Goal: Transaction & Acquisition: Purchase product/service

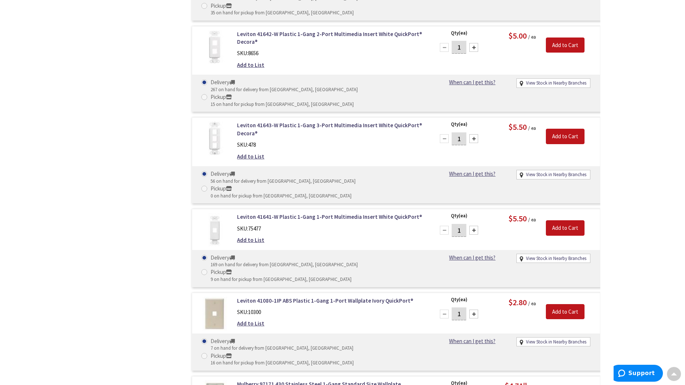
scroll to position [699, 0]
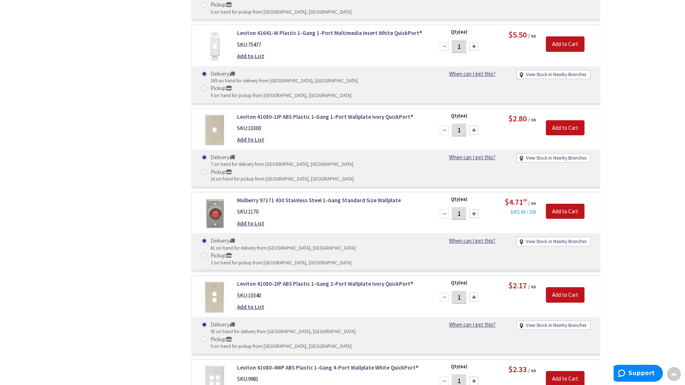
click at [479, 374] on div "1" at bounding box center [459, 381] width 44 height 15
click at [475, 377] on div at bounding box center [473, 381] width 9 height 9
type input "3"
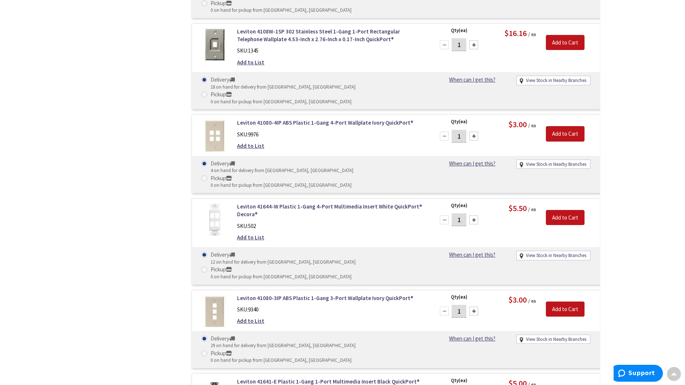
scroll to position [1619, 0]
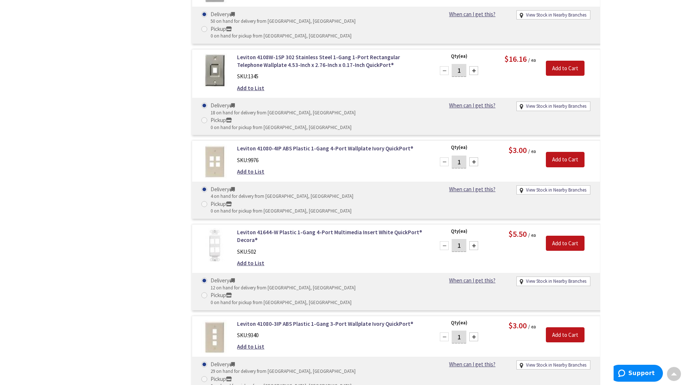
type input "1"
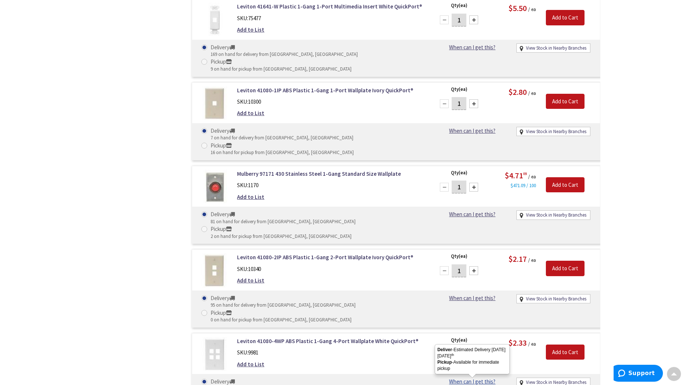
scroll to position [736, 0]
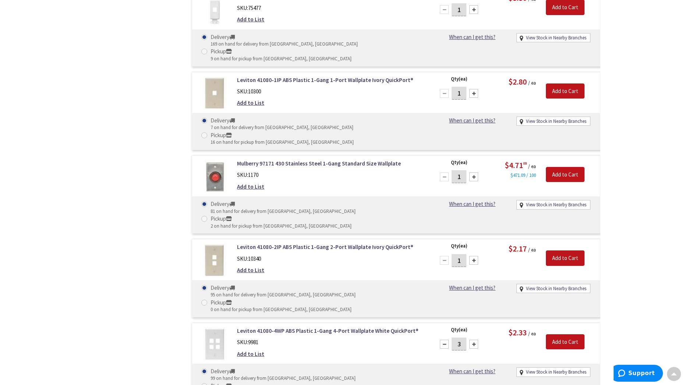
click at [443, 340] on div at bounding box center [444, 344] width 9 height 9
type input "2"
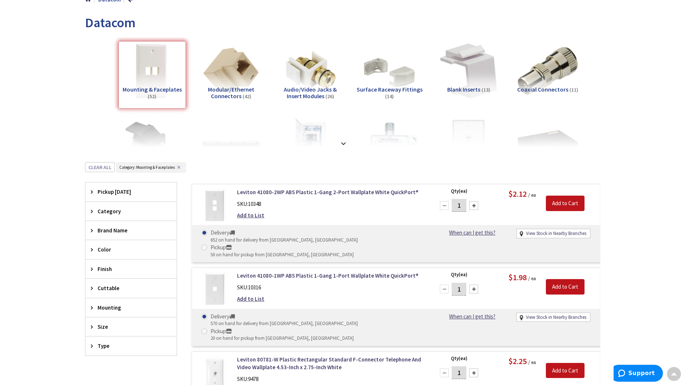
scroll to position [110, 0]
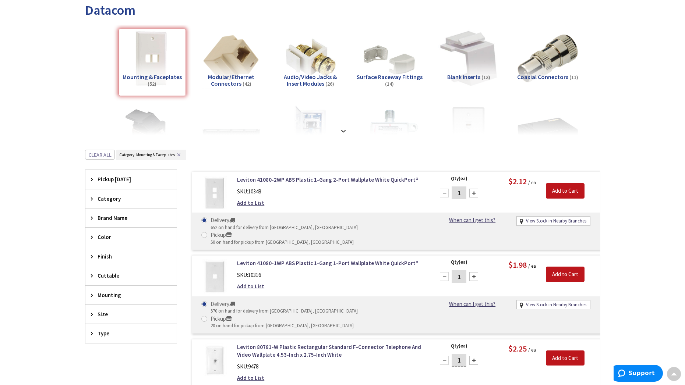
click at [122, 201] on span "Category" at bounding box center [128, 199] width 60 height 8
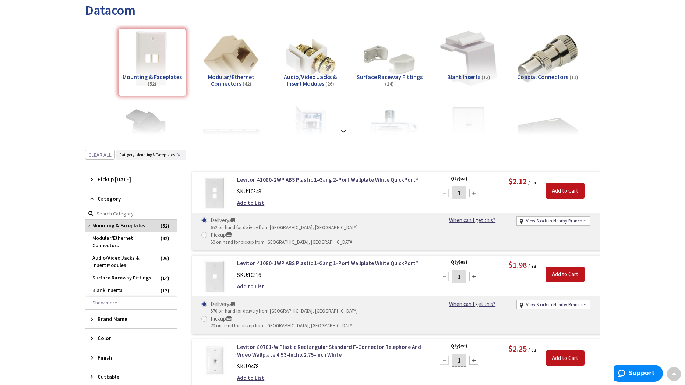
click at [122, 201] on span "Category" at bounding box center [128, 199] width 60 height 8
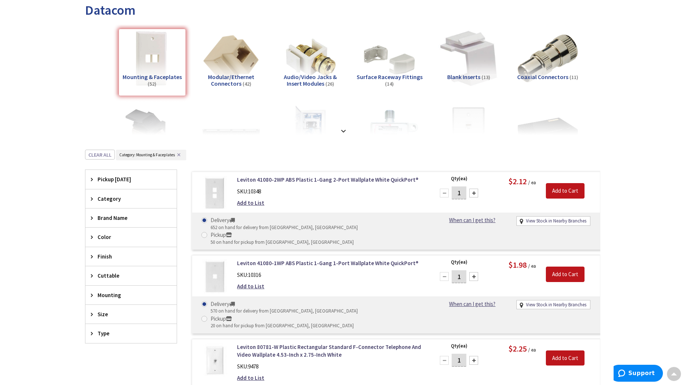
scroll to position [0, 0]
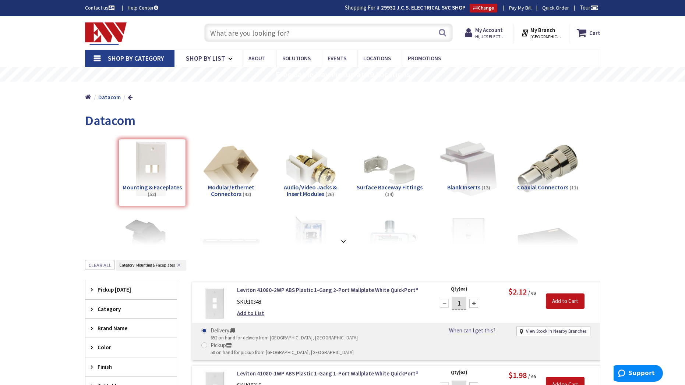
click at [253, 31] on input "text" at bounding box center [328, 33] width 248 height 18
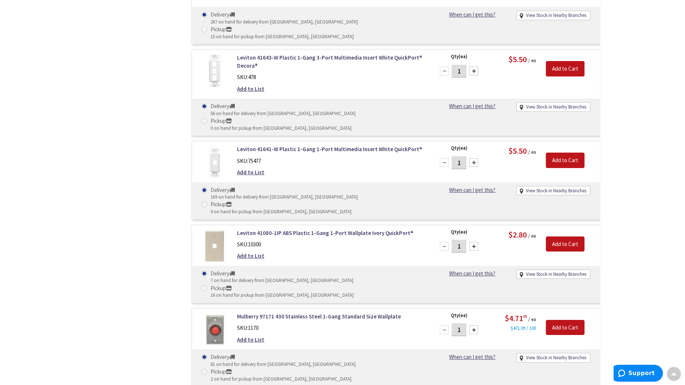
scroll to position [662, 0]
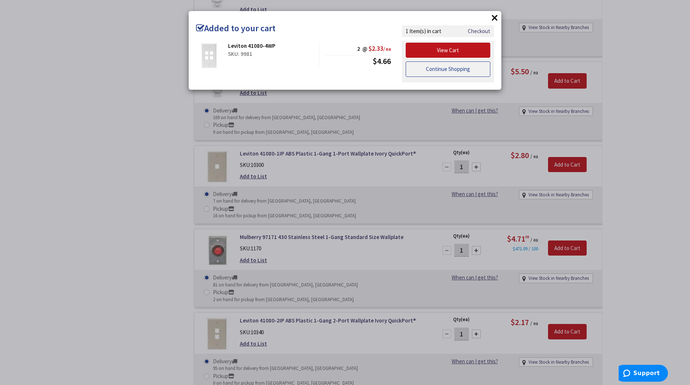
click at [472, 70] on link "Continue Shopping" at bounding box center [448, 68] width 85 height 15
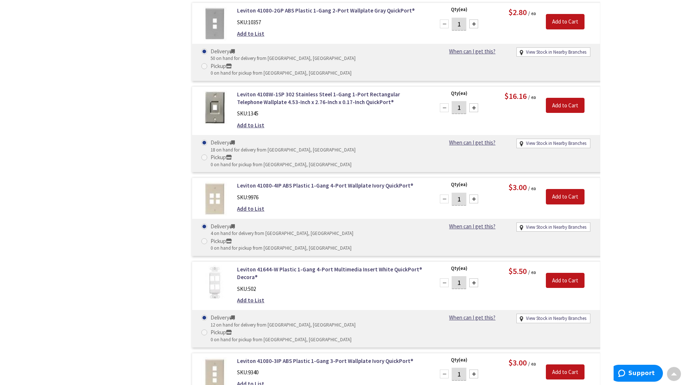
scroll to position [1583, 0]
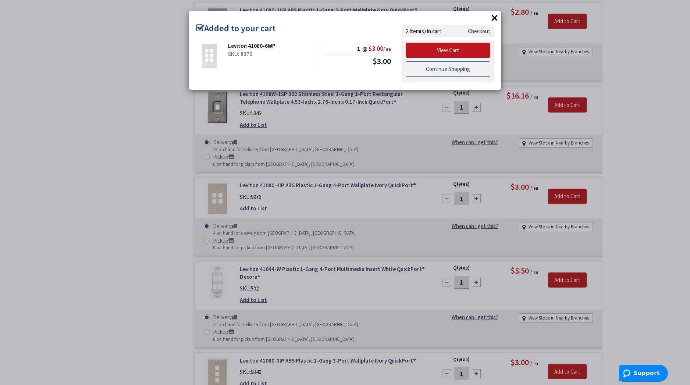
click at [455, 73] on link "Continue Shopping" at bounding box center [448, 68] width 85 height 15
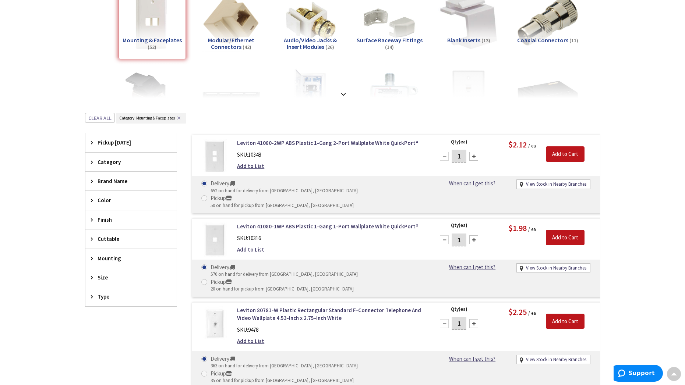
scroll to position [0, 0]
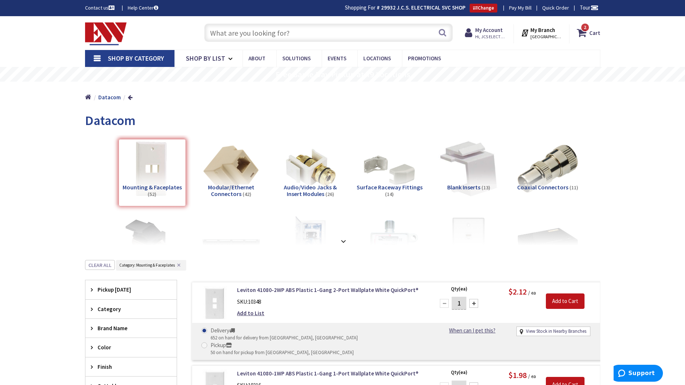
click at [156, 58] on span "Shop By Category" at bounding box center [136, 58] width 56 height 8
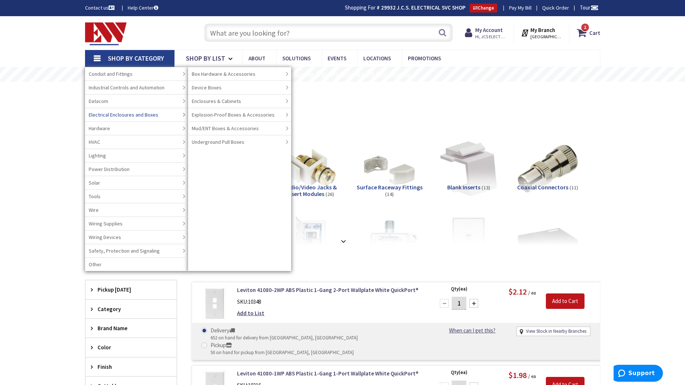
click at [151, 114] on span "Electrical Enclosures and Boxes" at bounding box center [124, 114] width 70 height 7
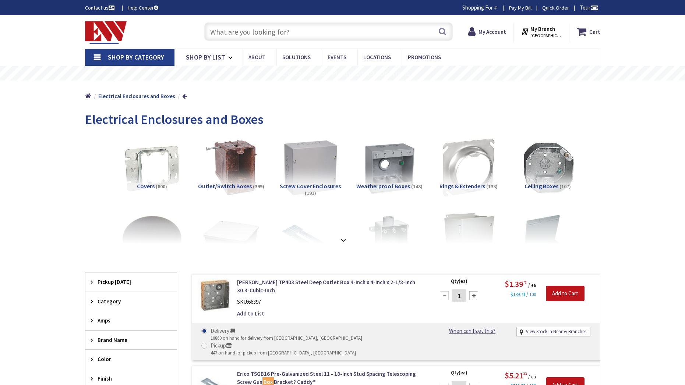
type input "[STREET_ADDRESS]"
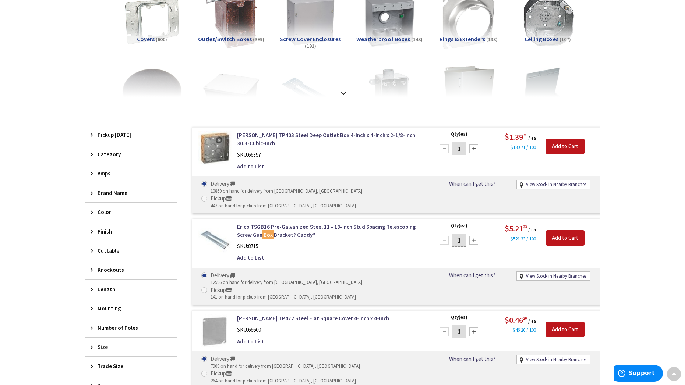
click at [472, 148] on div at bounding box center [473, 148] width 9 height 9
type input "3"
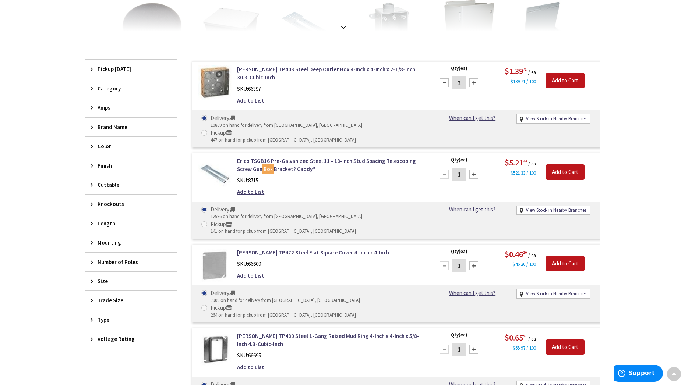
scroll to position [332, 0]
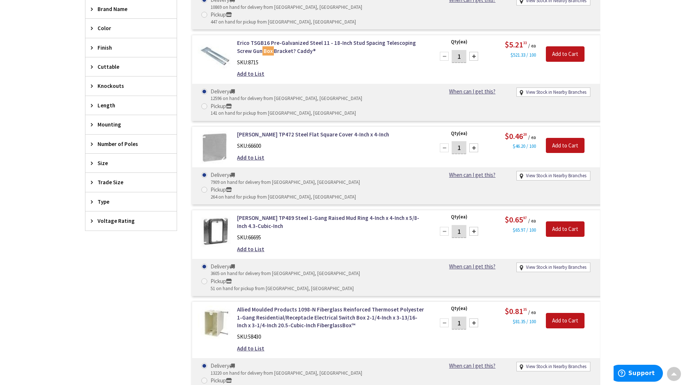
click at [475, 227] on div at bounding box center [473, 231] width 9 height 9
type input "3"
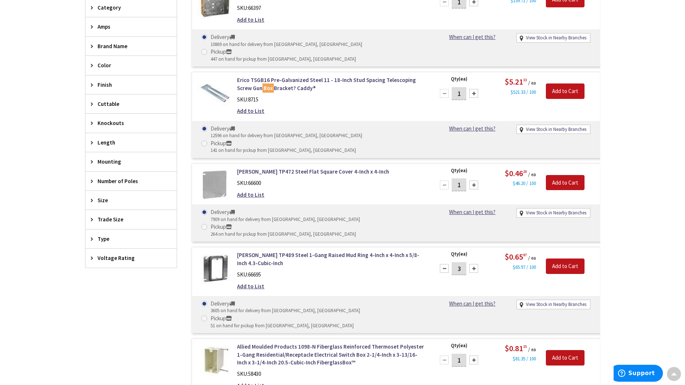
scroll to position [296, 0]
click at [566, 258] on input "Add to Cart" at bounding box center [565, 265] width 39 height 15
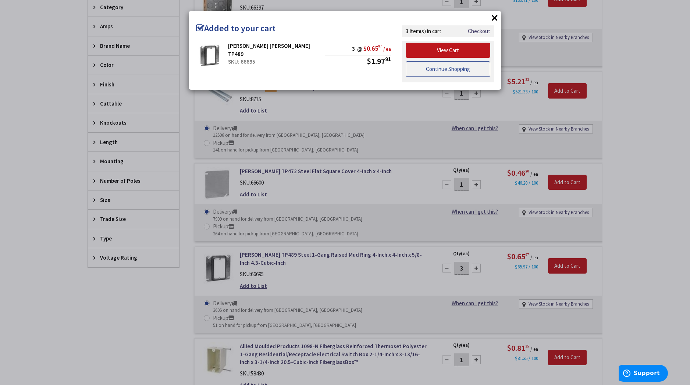
click at [469, 73] on link "Continue Shopping" at bounding box center [448, 68] width 85 height 15
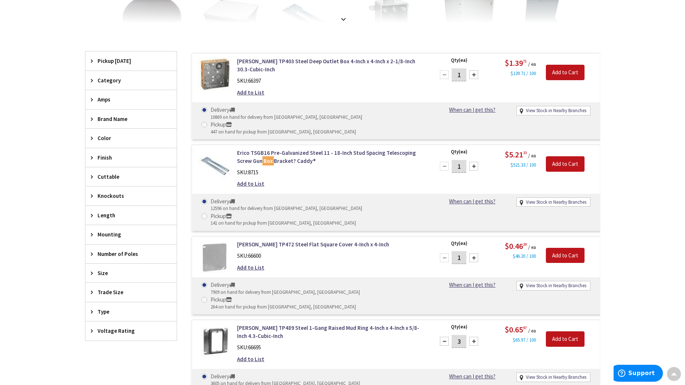
scroll to position [222, 0]
click at [473, 75] on div at bounding box center [473, 75] width 9 height 9
type input "3"
click at [565, 76] on input "Add to Cart" at bounding box center [565, 72] width 39 height 15
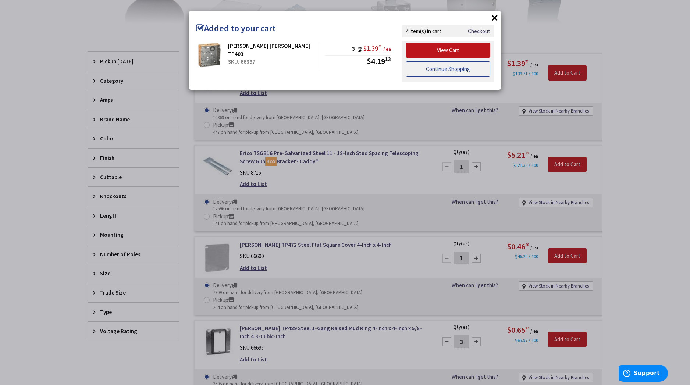
click at [457, 74] on link "Continue Shopping" at bounding box center [448, 68] width 85 height 15
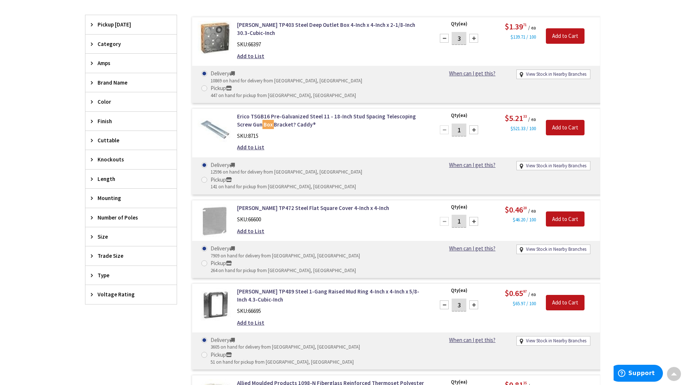
scroll to position [75, 0]
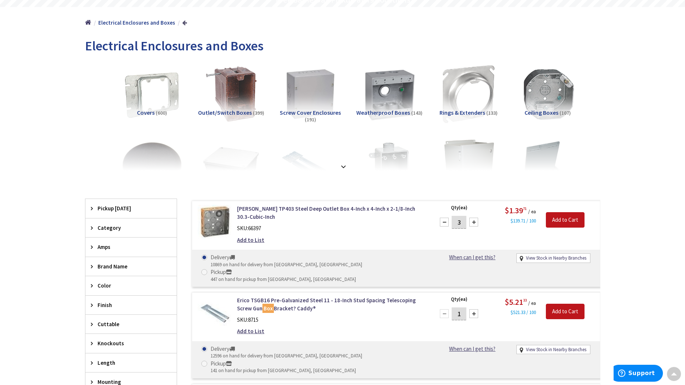
click at [182, 22] on link at bounding box center [184, 23] width 5 height 6
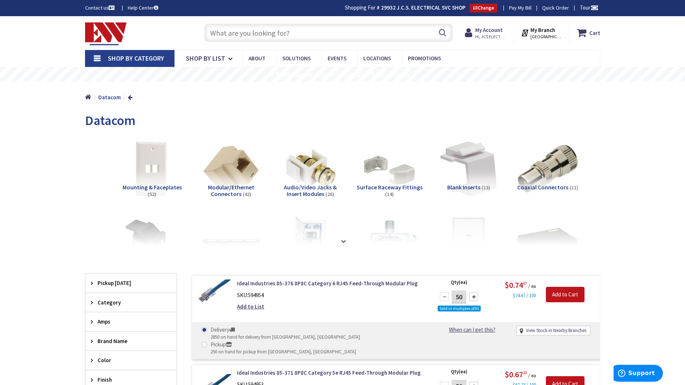
click at [134, 56] on span "Shop By Category" at bounding box center [136, 58] width 56 height 8
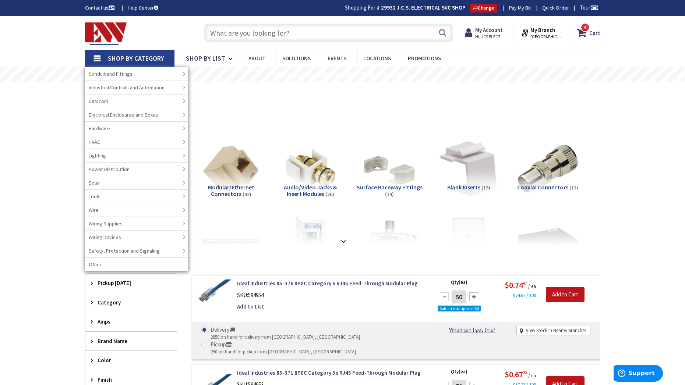
click at [243, 35] on input "text" at bounding box center [328, 33] width 248 height 18
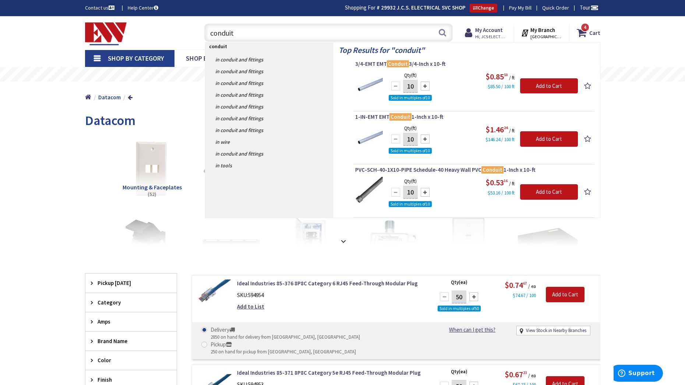
type input "conduit"
click at [424, 86] on div at bounding box center [425, 86] width 9 height 9
click at [395, 87] on div at bounding box center [395, 86] width 9 height 9
type input "10"
click at [543, 84] on input "Add to Cart" at bounding box center [549, 85] width 58 height 15
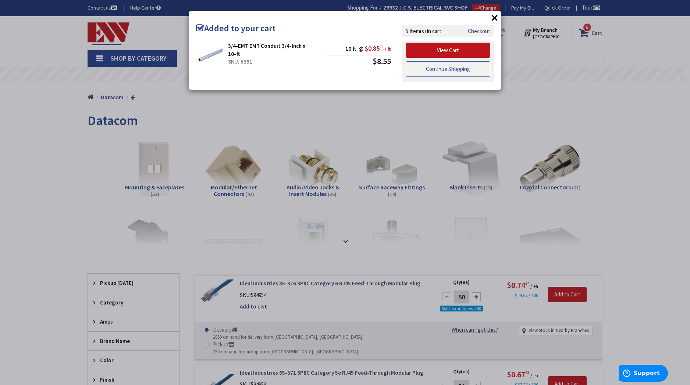
click at [470, 71] on link "Continue Shopping" at bounding box center [448, 68] width 85 height 15
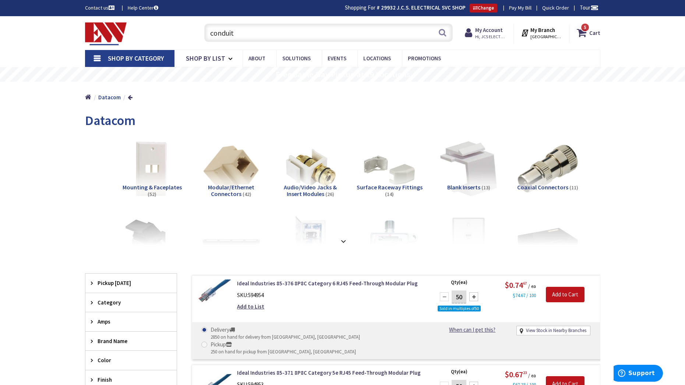
drag, startPoint x: 259, startPoint y: 35, endPoint x: 201, endPoint y: 33, distance: 58.2
click at [201, 33] on div "conduit conduit Search" at bounding box center [327, 33] width 252 height 24
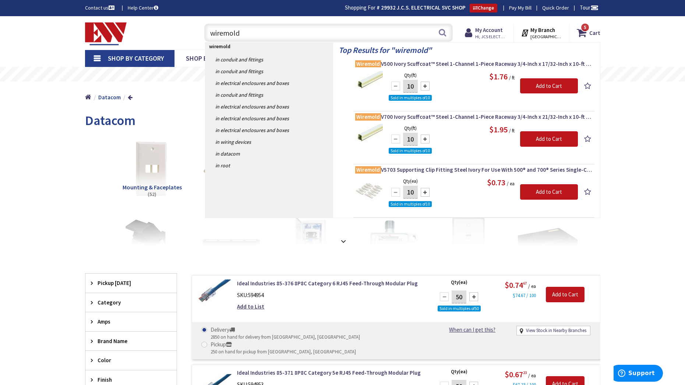
type input "wiremold"
click at [425, 139] on div at bounding box center [425, 139] width 9 height 9
type input "20"
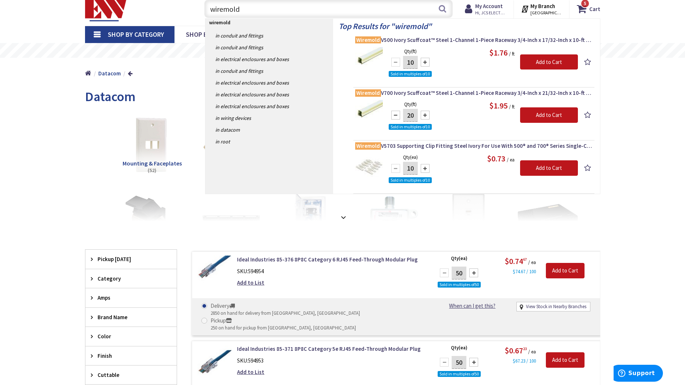
scroll to position [37, 0]
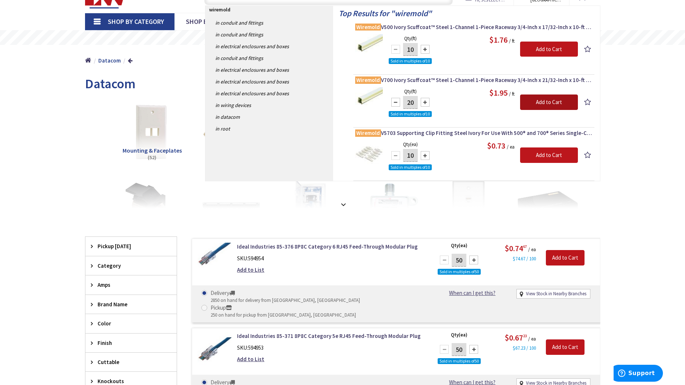
click at [547, 101] on input "Add to Cart" at bounding box center [549, 102] width 58 height 15
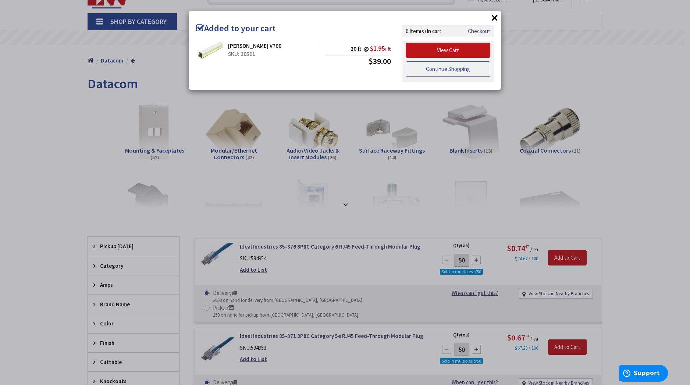
click at [463, 70] on link "Continue Shopping" at bounding box center [448, 68] width 85 height 15
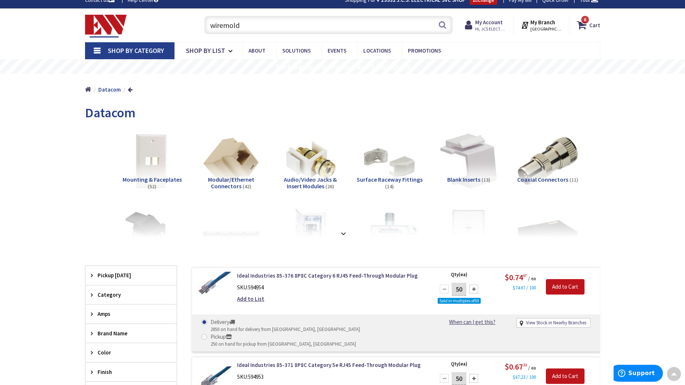
scroll to position [0, 0]
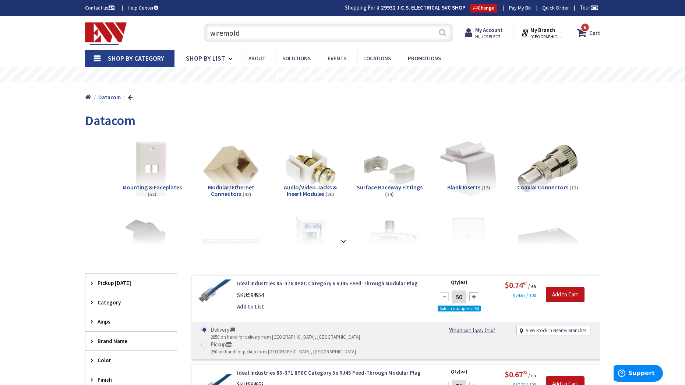
click at [442, 32] on button "Search" at bounding box center [443, 32] width 10 height 17
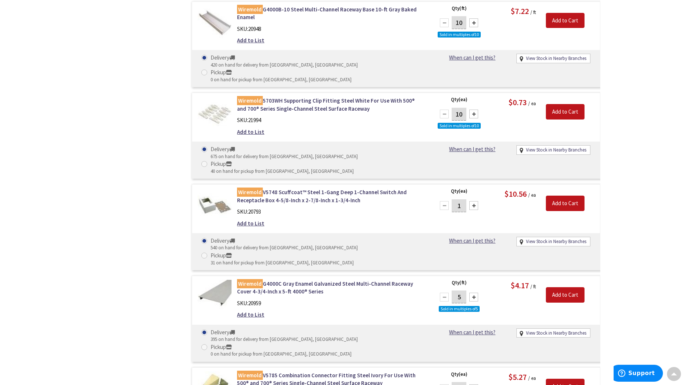
scroll to position [664, 0]
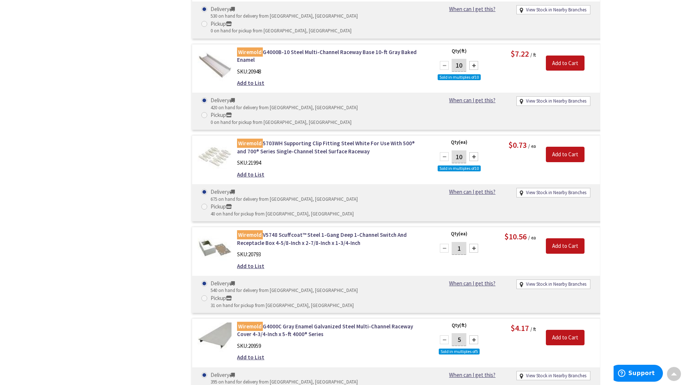
click at [477, 244] on div at bounding box center [473, 248] width 9 height 9
click at [443, 244] on div at bounding box center [444, 248] width 9 height 9
type input "2"
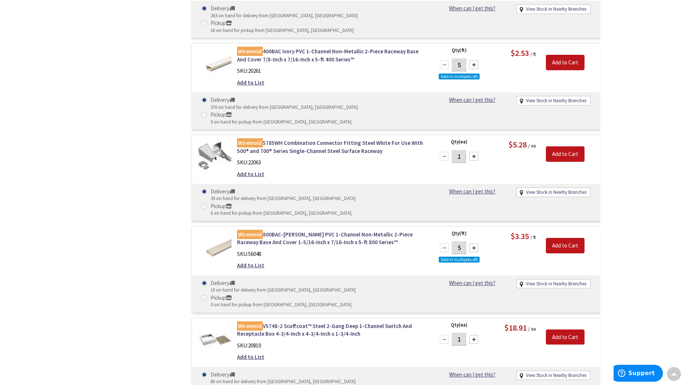
scroll to position [1436, 0]
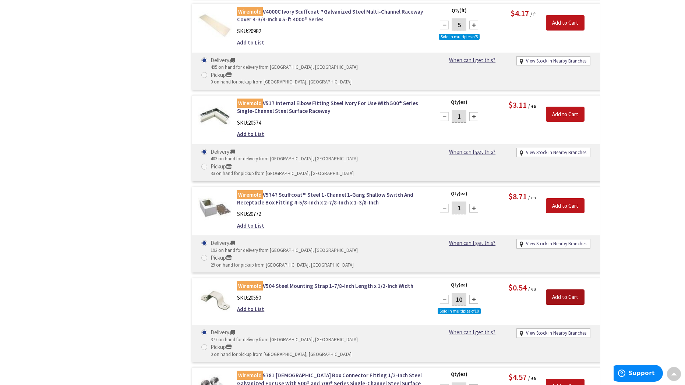
click at [561, 290] on input "Add to Cart" at bounding box center [565, 297] width 39 height 15
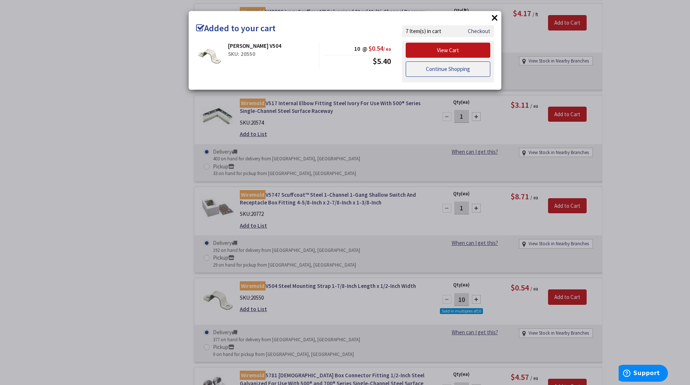
click at [459, 71] on link "Continue Shopping" at bounding box center [448, 68] width 85 height 15
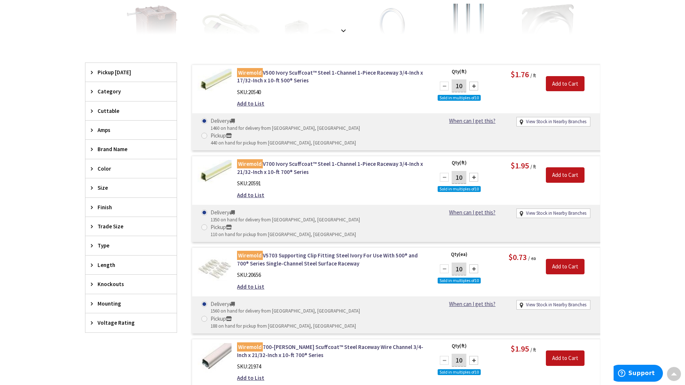
scroll to position [38, 0]
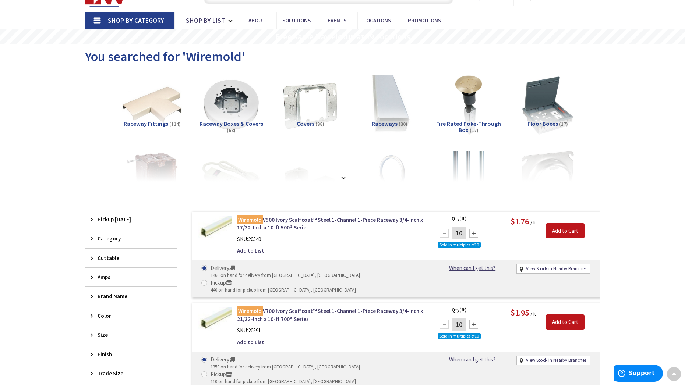
click at [120, 240] on span "Category" at bounding box center [128, 239] width 60 height 8
click at [123, 19] on span "Shop By Category" at bounding box center [136, 20] width 56 height 8
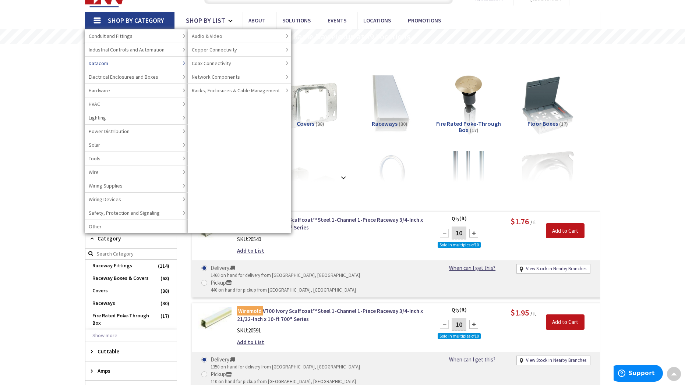
click at [135, 66] on link "Datacom" at bounding box center [136, 63] width 103 height 14
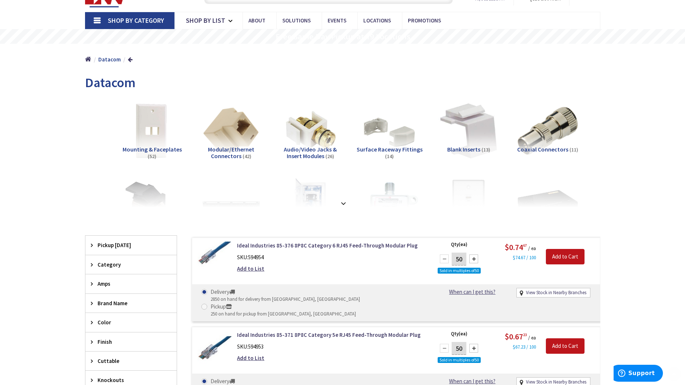
scroll to position [110, 0]
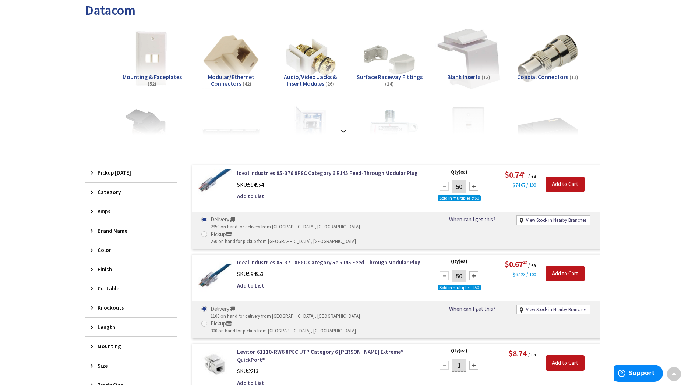
click at [466, 67] on img at bounding box center [468, 58] width 67 height 67
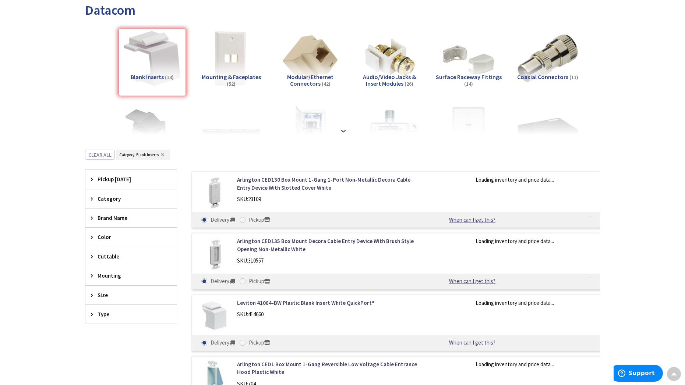
scroll to position [260, 0]
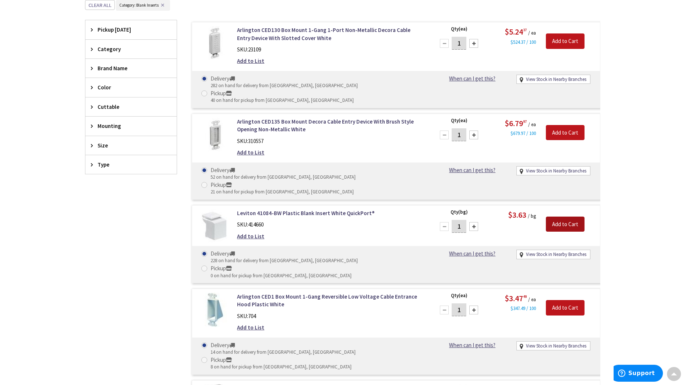
click at [574, 217] on input "Add to Cart" at bounding box center [565, 224] width 39 height 15
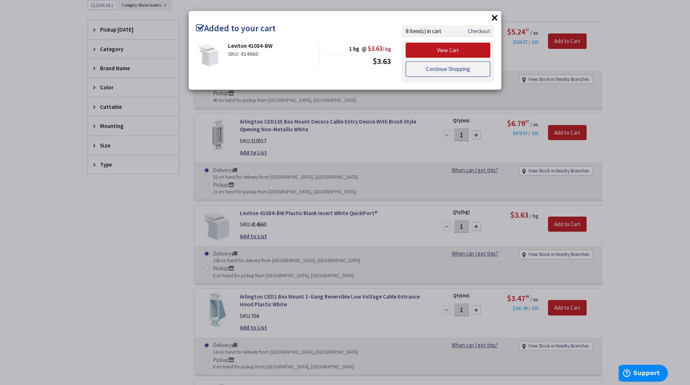
click at [475, 71] on link "Continue Shopping" at bounding box center [448, 68] width 85 height 15
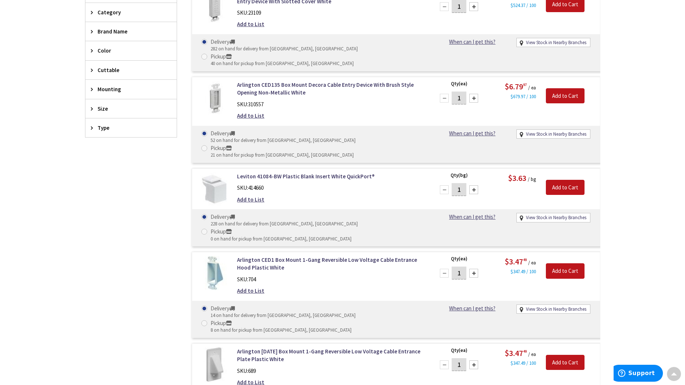
scroll to position [76, 0]
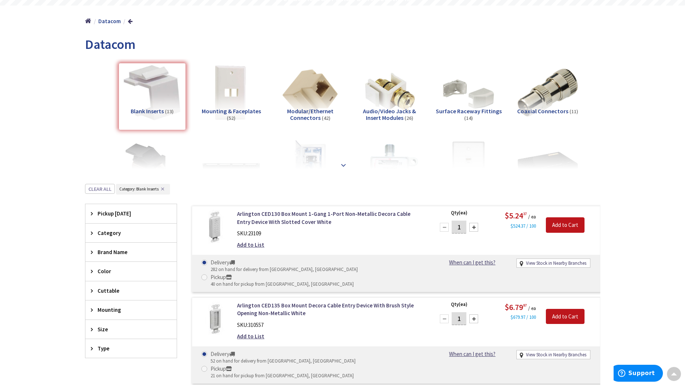
click at [344, 166] on strong at bounding box center [343, 165] width 9 height 8
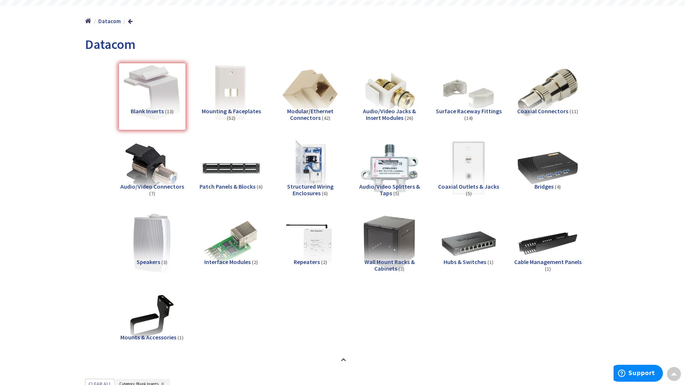
click at [222, 109] on span "Mounting & Faceplates" at bounding box center [231, 110] width 59 height 7
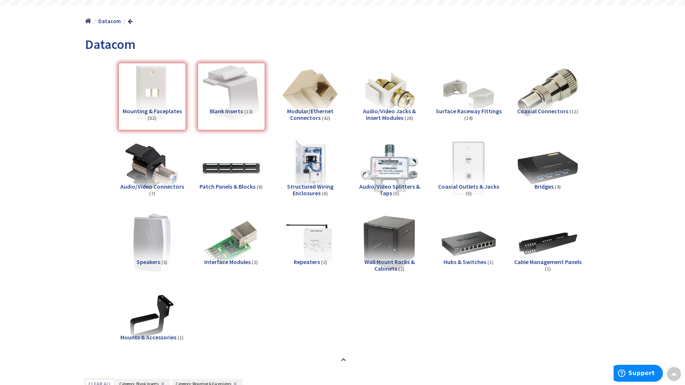
scroll to position [455, 0]
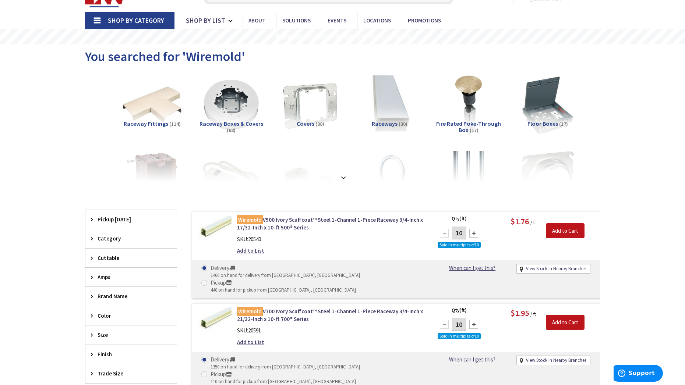
click at [156, 16] on link "Shop By Category" at bounding box center [129, 20] width 89 height 17
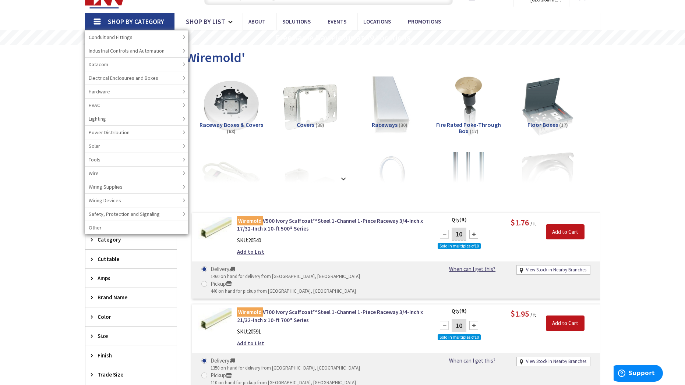
scroll to position [38, 0]
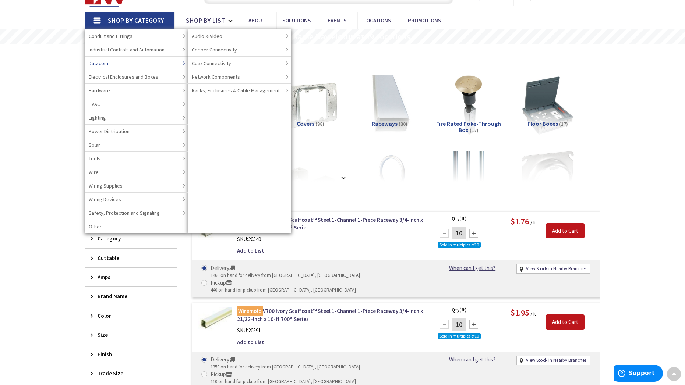
click at [136, 62] on link "Datacom" at bounding box center [136, 63] width 103 height 14
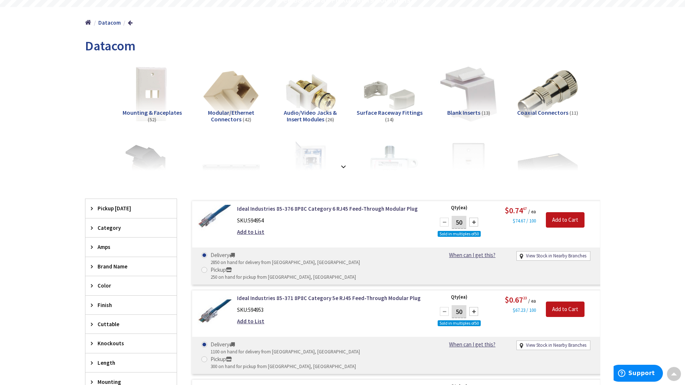
scroll to position [112, 0]
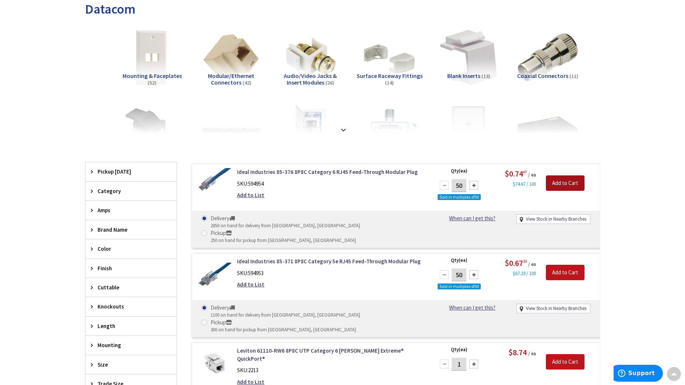
click at [577, 185] on input "Add to Cart" at bounding box center [565, 183] width 39 height 15
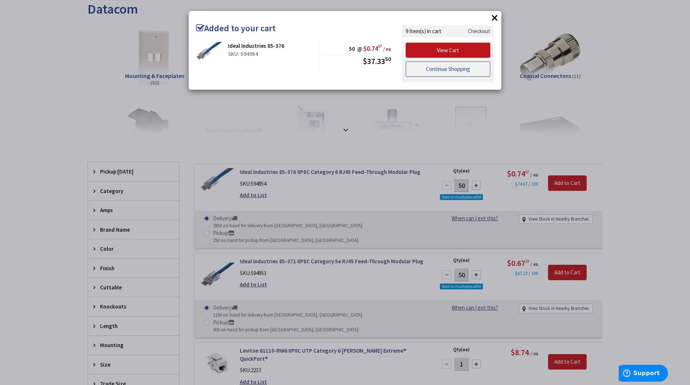
click at [451, 70] on link "Continue Shopping" at bounding box center [448, 68] width 85 height 15
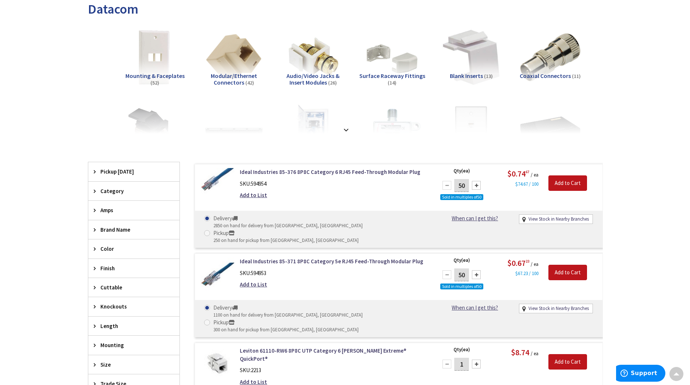
scroll to position [259, 0]
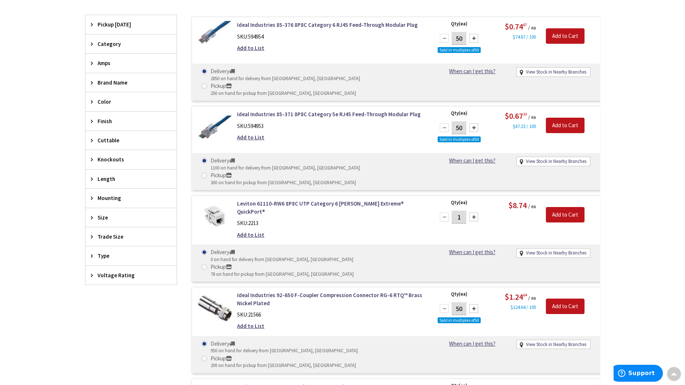
click at [473, 213] on div at bounding box center [473, 217] width 9 height 9
type input "3"
click at [568, 207] on input "Add to Cart" at bounding box center [565, 214] width 39 height 15
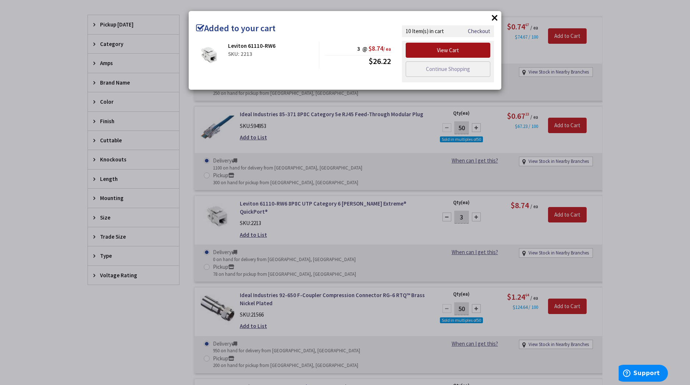
click at [430, 47] on link "View Cart" at bounding box center [448, 50] width 85 height 15
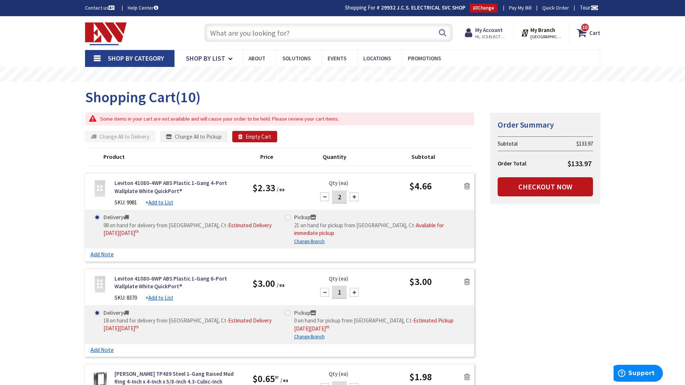
drag, startPoint x: 591, startPoint y: 32, endPoint x: 321, endPoint y: 187, distance: 311.6
click at [582, 35] on icon at bounding box center [583, 32] width 13 height 13
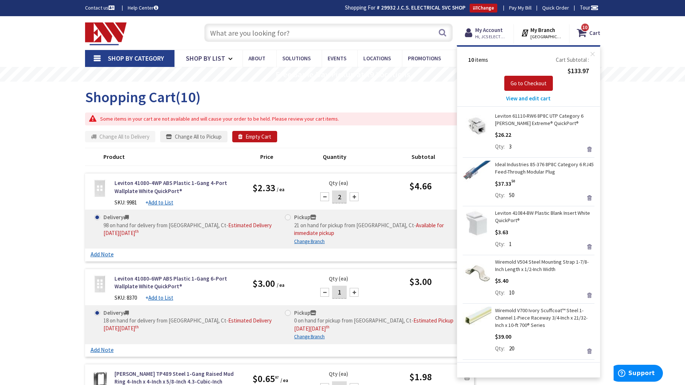
click at [540, 99] on span "View and edit cart" at bounding box center [528, 98] width 45 height 7
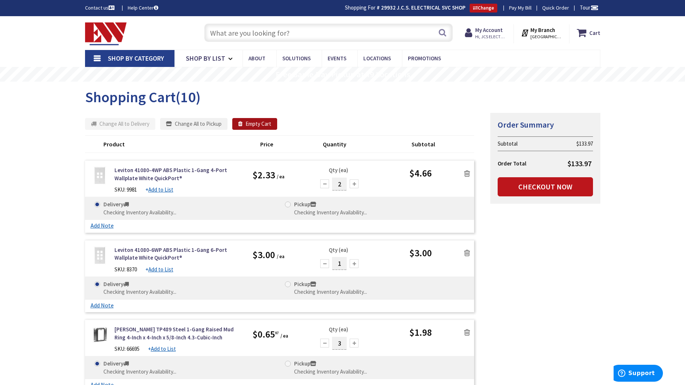
click at [266, 124] on button "Empty Cart" at bounding box center [254, 124] width 45 height 12
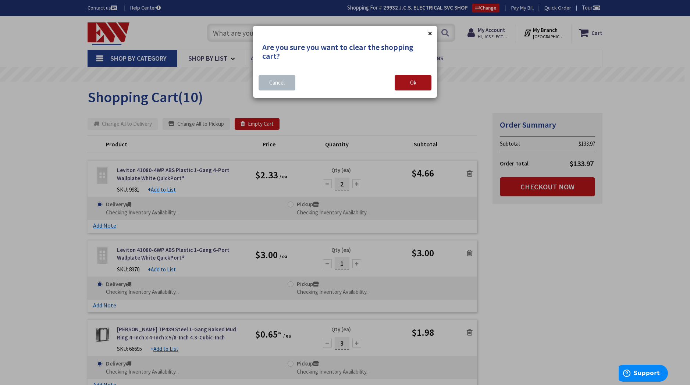
click at [418, 78] on button "Ok" at bounding box center [413, 82] width 37 height 15
